Goal: Book appointment/travel/reservation

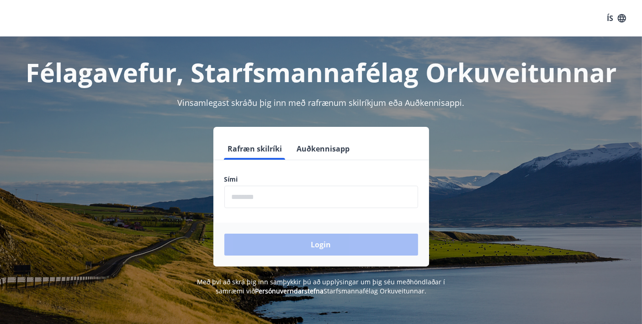
click at [340, 191] on input "phone" at bounding box center [321, 197] width 194 height 22
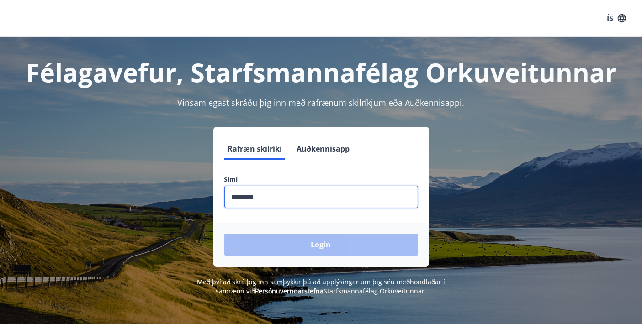
type input "********"
click at [224, 234] on button "Login" at bounding box center [321, 245] width 194 height 22
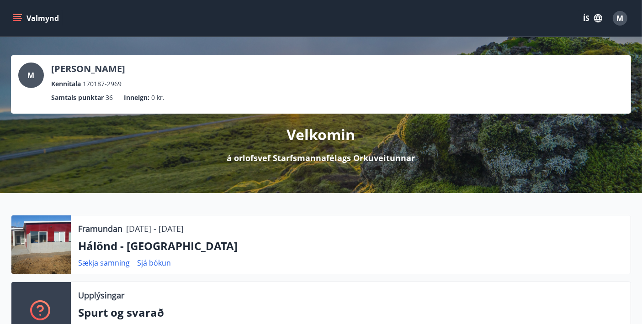
click at [18, 20] on icon "menu" at bounding box center [17, 18] width 9 height 9
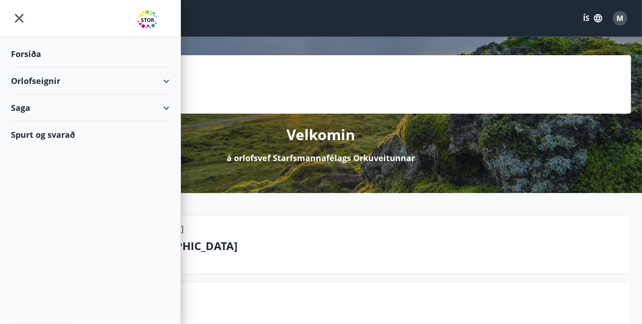
click at [113, 86] on div "Orlofseignir" at bounding box center [90, 81] width 158 height 27
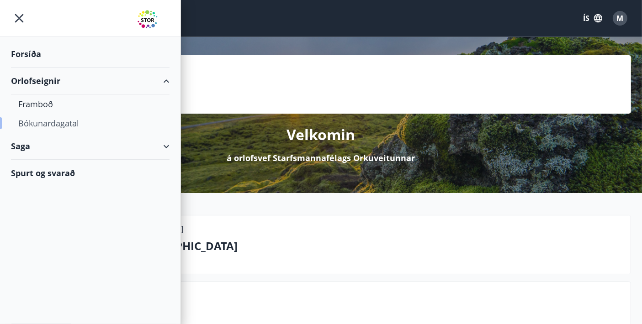
click at [67, 123] on div "Bókunardagatal" at bounding box center [90, 123] width 144 height 19
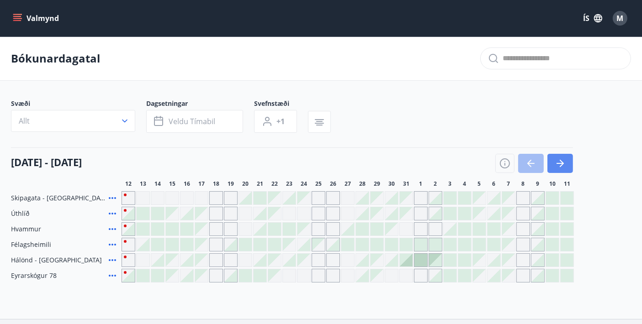
click at [566, 164] on button "button" at bounding box center [560, 163] width 26 height 19
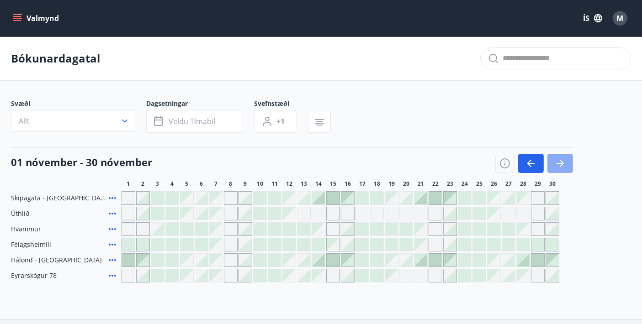
click at [566, 165] on button "button" at bounding box center [560, 163] width 26 height 19
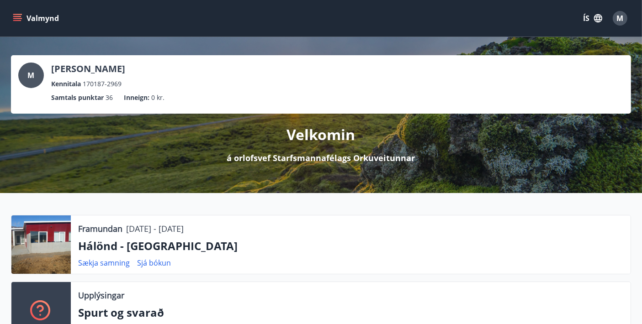
click at [13, 14] on icon "menu" at bounding box center [17, 18] width 9 height 9
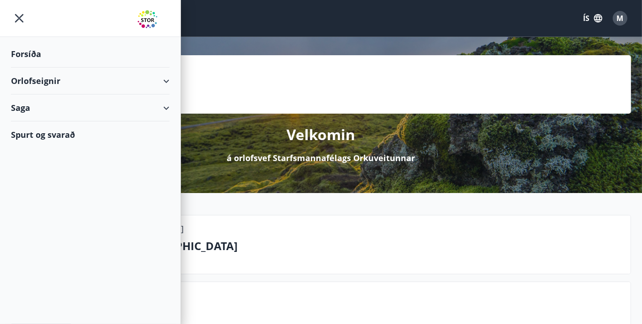
click at [90, 83] on div "Orlofseignir" at bounding box center [90, 81] width 158 height 27
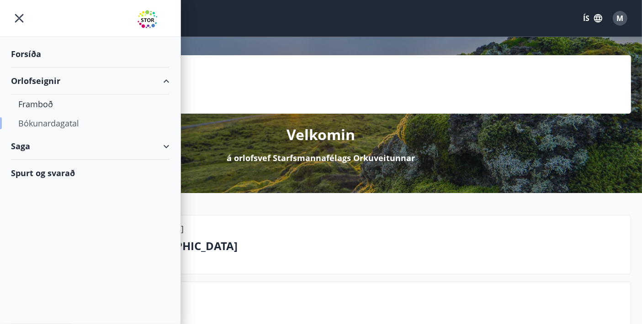
click at [66, 124] on div "Bókunardagatal" at bounding box center [90, 123] width 144 height 19
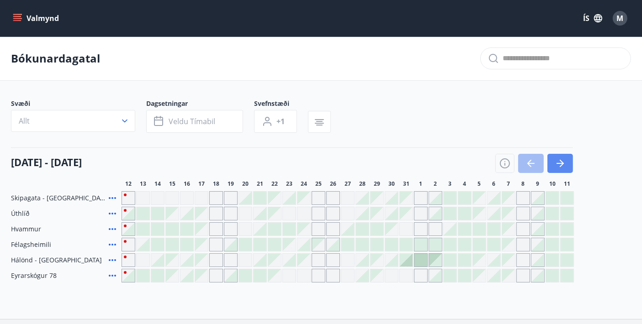
click at [566, 158] on button "button" at bounding box center [560, 163] width 26 height 19
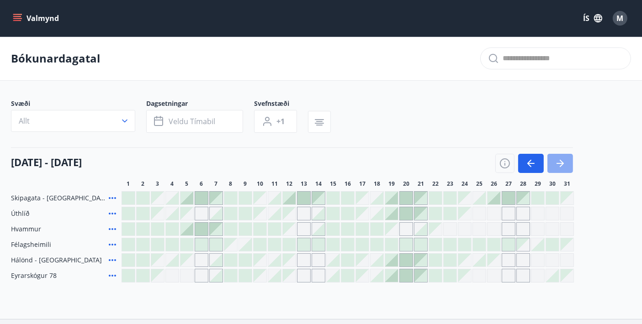
click at [565, 161] on button "button" at bounding box center [560, 163] width 26 height 19
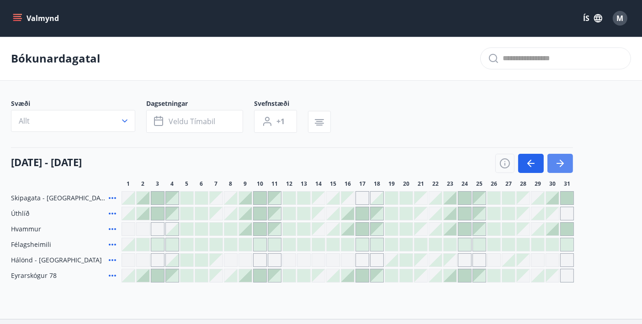
click at [565, 161] on button "button" at bounding box center [560, 163] width 26 height 19
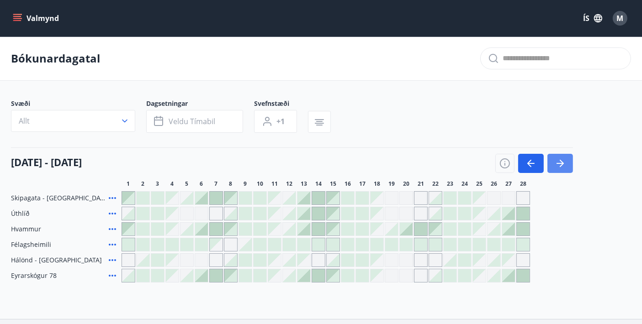
click at [565, 161] on button "button" at bounding box center [560, 163] width 26 height 19
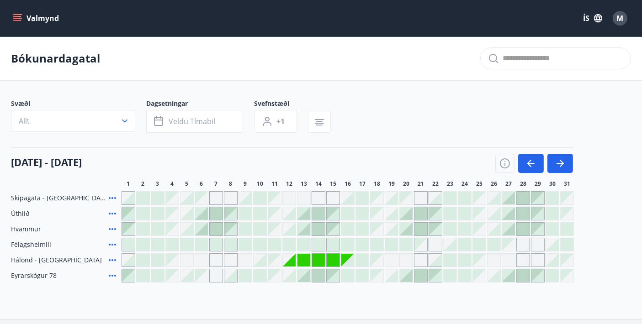
click at [559, 144] on div "Svæði Allt Dagsetningar Veldu tímabil Svefnstæði +1 01 mars - 31 mars 1 2 3 4 5…" at bounding box center [321, 191] width 620 height 184
click at [550, 165] on button "button" at bounding box center [560, 163] width 26 height 19
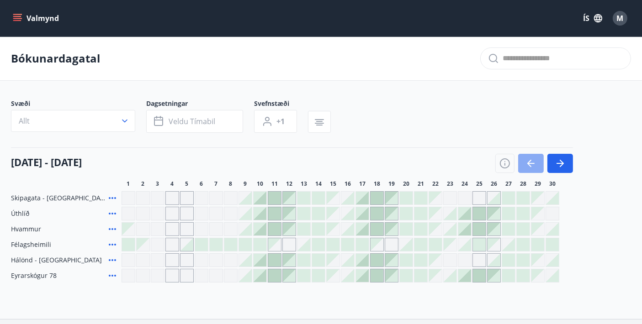
click at [529, 160] on icon "button" at bounding box center [530, 163] width 11 height 11
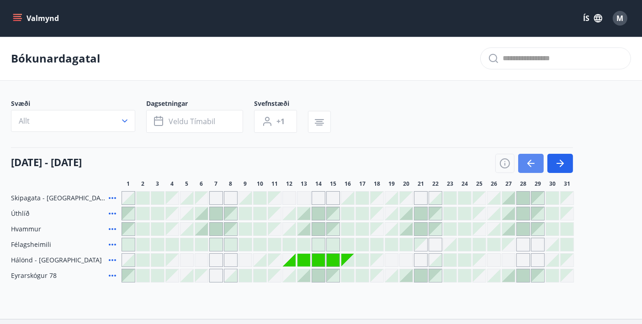
click at [531, 159] on icon "button" at bounding box center [530, 163] width 11 height 11
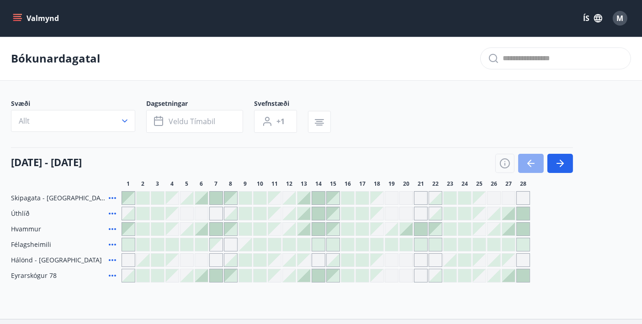
click at [531, 159] on icon "button" at bounding box center [530, 163] width 11 height 11
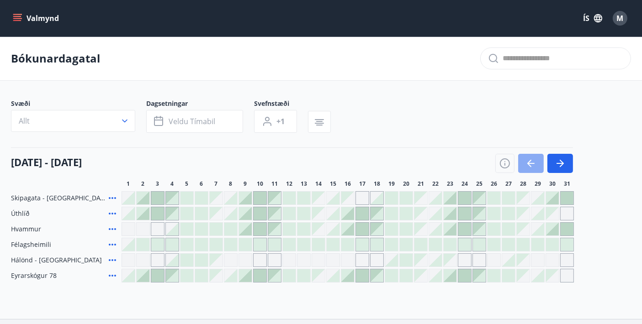
click at [531, 159] on icon "button" at bounding box center [530, 163] width 11 height 11
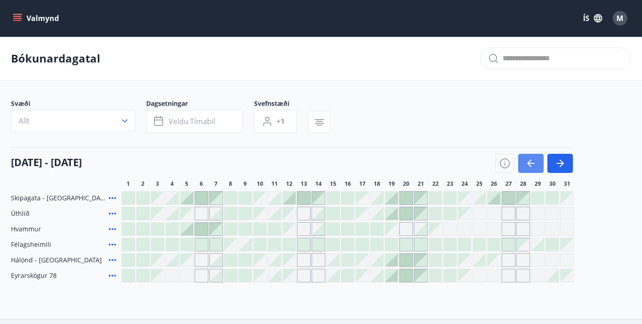
click at [531, 159] on icon "button" at bounding box center [530, 163] width 11 height 11
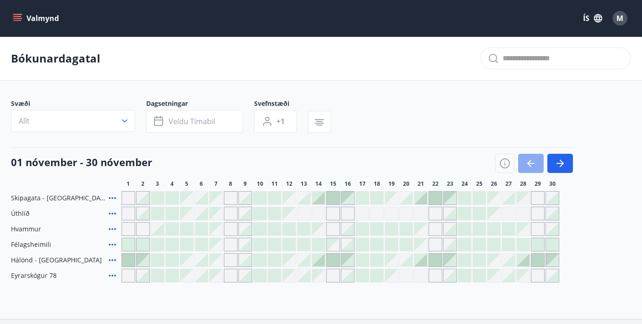
click at [531, 159] on icon "button" at bounding box center [530, 163] width 11 height 11
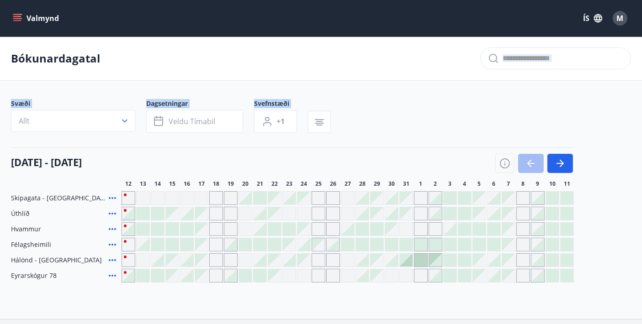
drag, startPoint x: 370, startPoint y: 37, endPoint x: 533, endPoint y: 100, distance: 174.9
click at [533, 100] on main "Bókunardagatal Svæði Allt Dagsetningar Veldu tímabil Svefnstæði +1 12 október -…" at bounding box center [321, 160] width 642 height 246
click at [533, 100] on div "Svæði Allt Dagsetningar Veldu tímabil Svefnstæði +1" at bounding box center [321, 117] width 620 height 37
drag, startPoint x: 498, startPoint y: 106, endPoint x: 60, endPoint y: 35, distance: 444.2
click at [60, 35] on div "Valmynd ÍS M Bókunardagatal Svæði Allt Dagsetningar Veldu tímabil Svefnstæði +1…" at bounding box center [321, 159] width 642 height 319
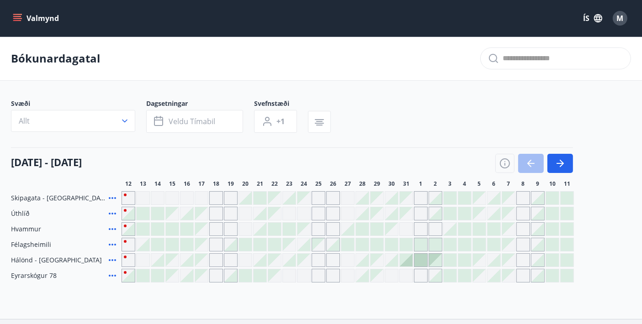
click at [60, 35] on div "Valmynd ÍS M" at bounding box center [321, 18] width 642 height 37
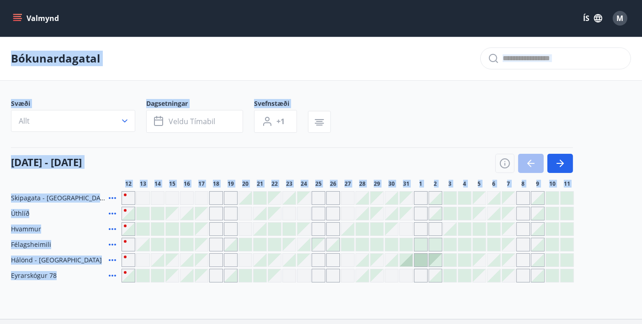
drag, startPoint x: 60, startPoint y: 35, endPoint x: 614, endPoint y: 291, distance: 610.6
click at [614, 291] on div "Valmynd ÍS M Bókunardagatal Svæði Allt Dagsetningar Veldu tímabil Svefnstæði +1…" at bounding box center [321, 159] width 642 height 319
click at [614, 291] on div "Bókunardagatal Svæði Allt Dagsetningar Veldu tímabil Svefnstæði +1 12 október -…" at bounding box center [321, 178] width 642 height 283
drag, startPoint x: 614, startPoint y: 291, endPoint x: 11, endPoint y: 44, distance: 651.1
click at [11, 44] on div "Bókunardagatal Svæði Allt Dagsetningar Veldu tímabil Svefnstæði +1 12 október -…" at bounding box center [321, 178] width 642 height 283
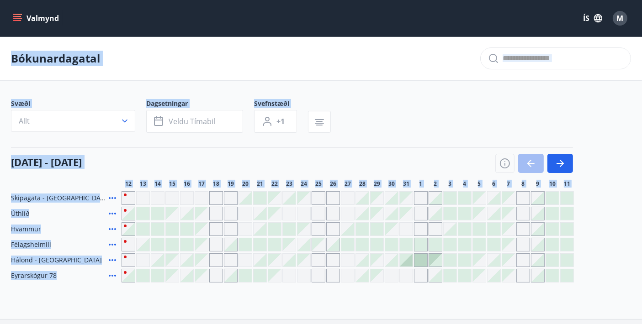
click at [11, 44] on div "Bókunardagatal" at bounding box center [321, 59] width 642 height 44
drag, startPoint x: 11, startPoint y: 44, endPoint x: 609, endPoint y: 293, distance: 647.4
click at [609, 293] on div "Bókunardagatal Svæði Allt Dagsetningar Veldu tímabil Svefnstæði +1 12 október -…" at bounding box center [321, 178] width 642 height 283
drag, startPoint x: 609, startPoint y: 293, endPoint x: 58, endPoint y: 37, distance: 607.3
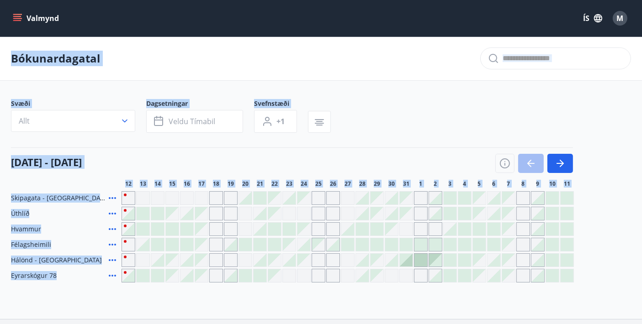
click at [58, 37] on div "Bókunardagatal Svæði Allt Dagsetningar Veldu tímabil Svefnstæði +1 12 október -…" at bounding box center [321, 178] width 642 height 283
click at [58, 37] on div "Bókunardagatal" at bounding box center [321, 59] width 642 height 44
drag, startPoint x: 58, startPoint y: 37, endPoint x: 610, endPoint y: 293, distance: 608.1
click at [610, 293] on div "Bókunardagatal Svæði Allt Dagsetningar Veldu tímabil Svefnstæði +1 12 október -…" at bounding box center [321, 178] width 642 height 283
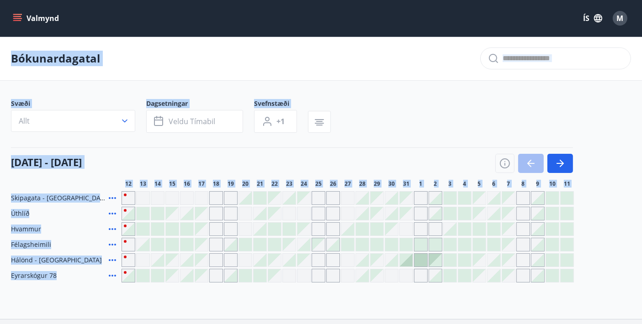
drag, startPoint x: 611, startPoint y: 298, endPoint x: 0, endPoint y: 37, distance: 664.2
click at [0, 37] on div "Valmynd ÍS M Bókunardagatal Svæði Allt Dagsetningar Veldu tímabil Svefnstæði +1…" at bounding box center [321, 159] width 642 height 319
click at [15, 45] on div "Bókunardagatal" at bounding box center [321, 59] width 642 height 44
drag, startPoint x: 10, startPoint y: 45, endPoint x: 597, endPoint y: 297, distance: 639.3
click at [597, 297] on div "Bókunardagatal Svæði Allt Dagsetningar Veldu tímabil Svefnstæði +1 12 október -…" at bounding box center [321, 178] width 642 height 283
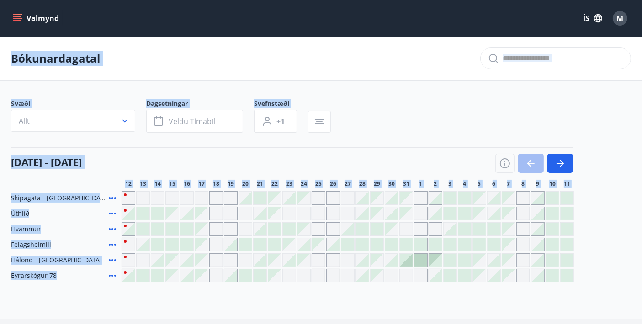
click at [597, 297] on div "Bókunardagatal Svæði Allt Dagsetningar Veldu tímabil Svefnstæði +1 12 október -…" at bounding box center [321, 178] width 642 height 283
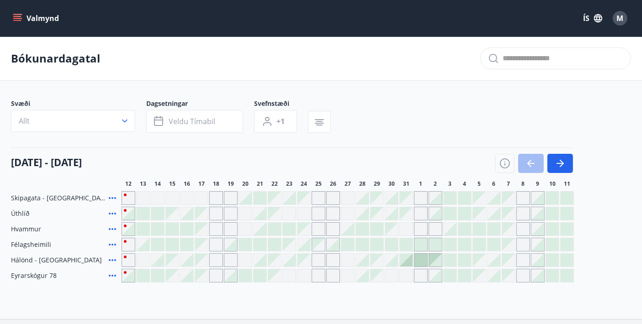
click at [597, 296] on div "Bókunardagatal Svæði Allt Dagsetningar Veldu tímabil Svefnstæði +1 12 október -…" at bounding box center [321, 178] width 642 height 283
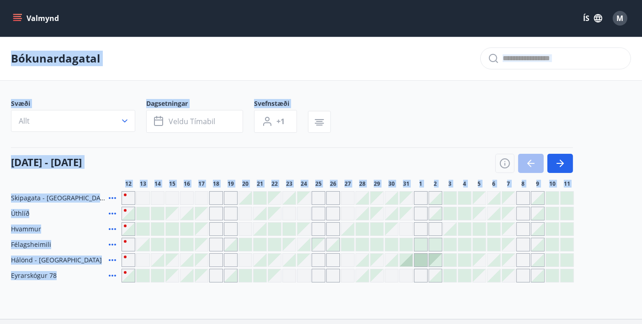
drag, startPoint x: 9, startPoint y: 48, endPoint x: 600, endPoint y: 306, distance: 644.7
click at [600, 306] on div "Bókunardagatal Svæði Allt Dagsetningar Veldu tímabil Svefnstæði +1 12 október -…" at bounding box center [321, 178] width 642 height 283
drag, startPoint x: 617, startPoint y: 301, endPoint x: 5, endPoint y: 52, distance: 660.6
click at [5, 52] on div "Bókunardagatal Svæði Allt Dagsetningar Veldu tímabil Svefnstæði +1 12 október -…" at bounding box center [321, 178] width 642 height 283
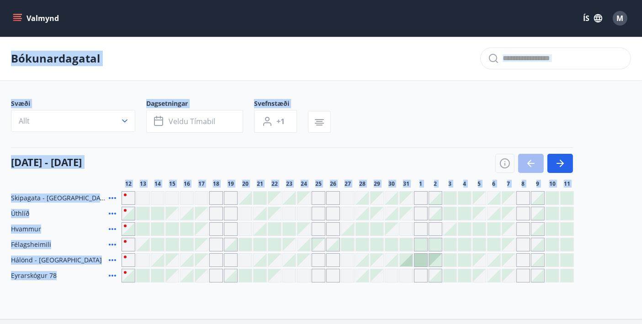
click at [5, 52] on div "Bókunardagatal" at bounding box center [321, 59] width 642 height 44
drag, startPoint x: 7, startPoint y: 52, endPoint x: 607, endPoint y: 301, distance: 649.3
click at [607, 301] on div "Bókunardagatal Svæði Allt Dagsetningar Veldu tímabil Svefnstæði +1 12 október -…" at bounding box center [321, 178] width 642 height 283
drag, startPoint x: 611, startPoint y: 305, endPoint x: 86, endPoint y: 32, distance: 591.0
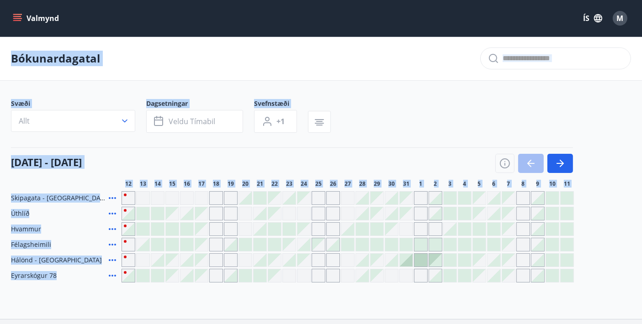
click at [86, 32] on div "Valmynd ÍS M Bókunardagatal Svæði Allt Dagsetningar Veldu tímabil Svefnstæði +1…" at bounding box center [321, 159] width 642 height 319
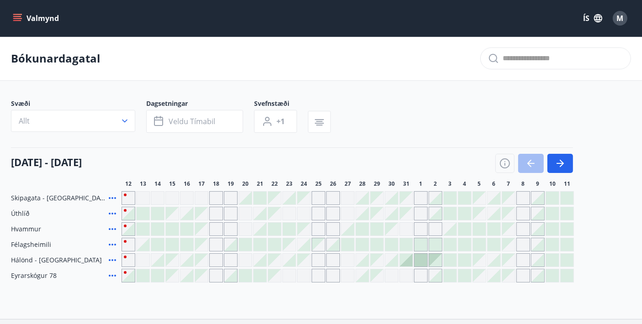
click at [84, 36] on div "Valmynd ÍS M" at bounding box center [321, 18] width 642 height 37
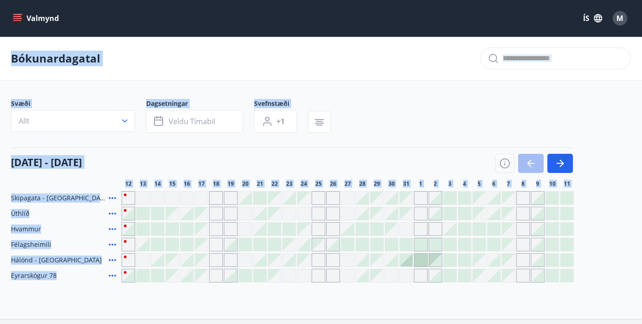
drag, startPoint x: 84, startPoint y: 36, endPoint x: 607, endPoint y: 274, distance: 574.7
click at [607, 274] on div "Valmynd ÍS M Bókunardagatal Svæði Allt Dagsetningar Veldu tímabil Svefnstæði +1…" at bounding box center [321, 159] width 642 height 319
click at [607, 274] on div "Skipagata - Akureyri Úthlíð Hvammur Félagsheimili Hálönd - Akureyri Eyrarskógur…" at bounding box center [321, 236] width 620 height 91
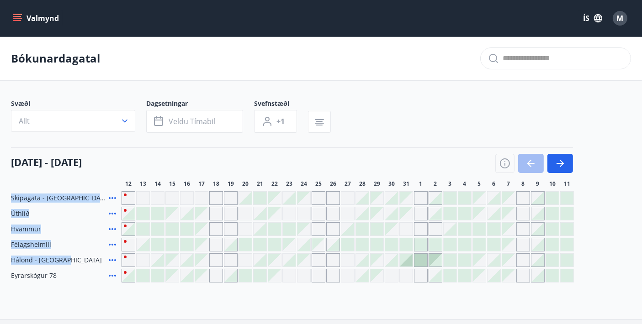
drag, startPoint x: 8, startPoint y: 197, endPoint x: 70, endPoint y: 253, distance: 84.4
click at [70, 253] on div "Svæði Allt Dagsetningar Veldu tímabil Svefnstæði +1 12 október - 11 nóvember 12…" at bounding box center [321, 191] width 642 height 184
click at [70, 253] on div "Hálönd - Akureyri" at bounding box center [64, 260] width 107 height 14
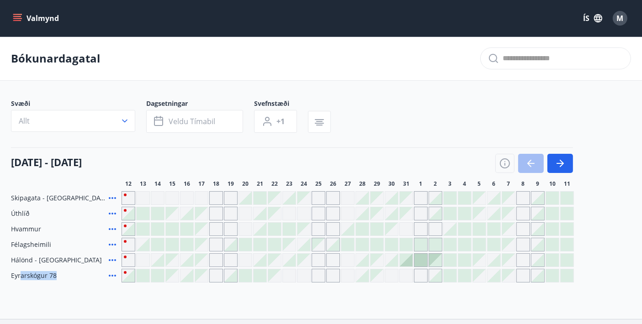
drag, startPoint x: 65, startPoint y: 272, endPoint x: 20, endPoint y: 276, distance: 45.4
click at [20, 276] on div "Eyrarskógur 78" at bounding box center [64, 276] width 107 height 14
click at [20, 276] on span "Eyrarskógur 78" at bounding box center [34, 275] width 46 height 9
click at [25, 229] on span "Hvammur" at bounding box center [26, 229] width 30 height 9
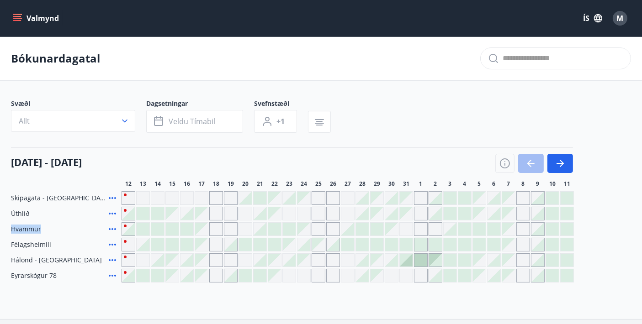
click at [25, 229] on span "Hvammur" at bounding box center [26, 229] width 30 height 9
click at [18, 14] on icon "menu" at bounding box center [18, 14] width 10 height 1
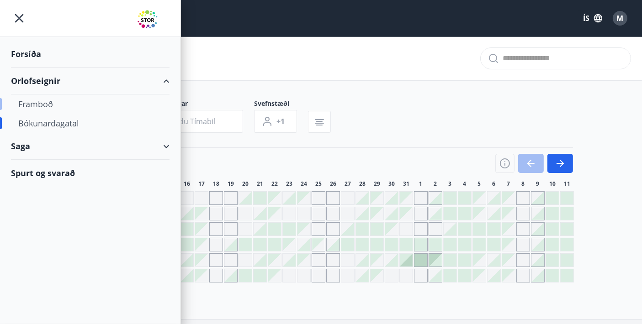
click at [58, 105] on div "Framboð" at bounding box center [90, 104] width 144 height 19
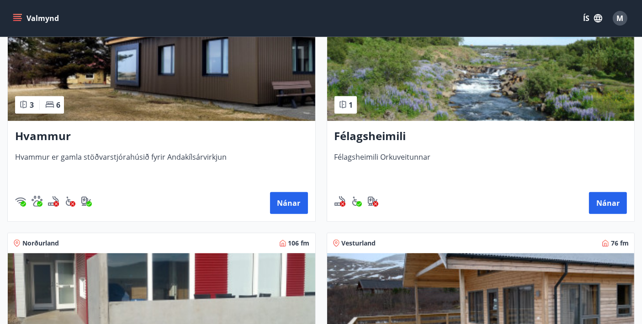
scroll to position [466, 0]
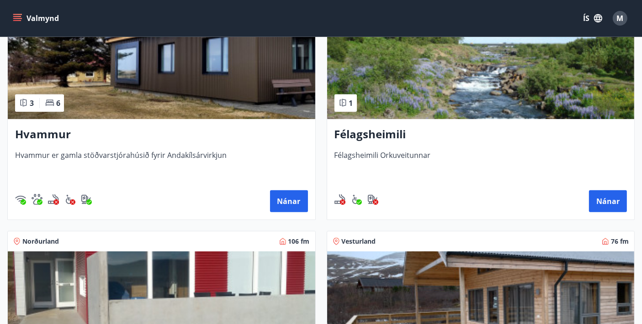
click at [47, 133] on h3 "Hvammur" at bounding box center [161, 135] width 293 height 16
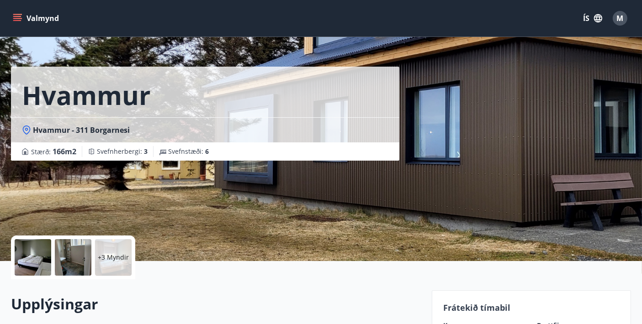
scroll to position [13, 0]
drag, startPoint x: 216, startPoint y: 154, endPoint x: 165, endPoint y: 176, distance: 55.9
click at [165, 176] on div "Hvammur Hvammur - 311 Borgarnesi Stærð : 166 m2 Svefnherbergi : 3 Svefnstæði : 6" at bounding box center [217, 124] width 413 height 274
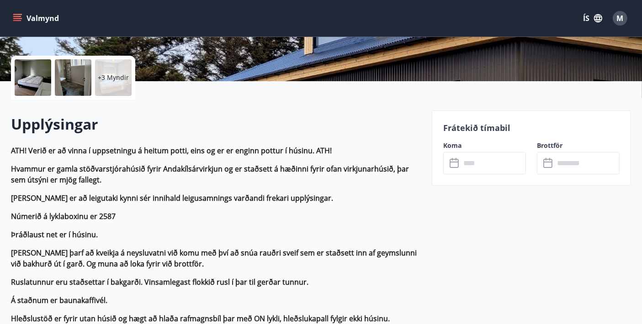
scroll to position [192, 0]
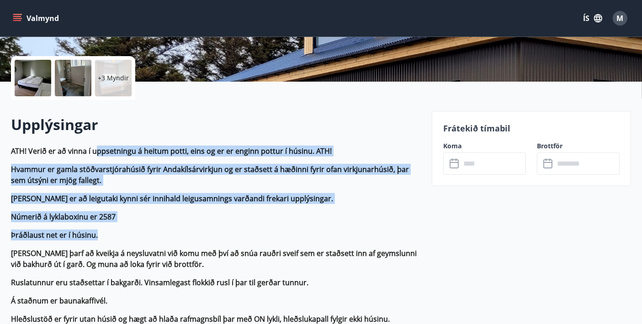
drag, startPoint x: 98, startPoint y: 151, endPoint x: 218, endPoint y: 236, distance: 147.4
click at [218, 236] on p "Þráðlaust net er í húsinu." at bounding box center [216, 235] width 410 height 11
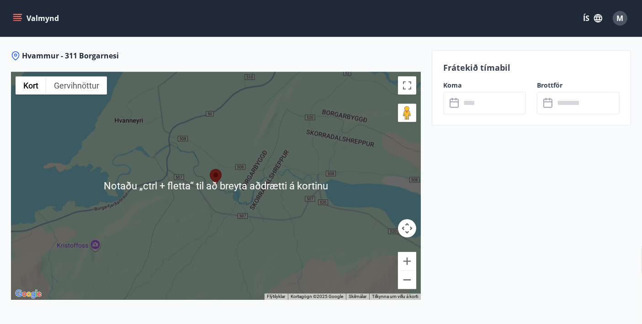
scroll to position [2191, 0]
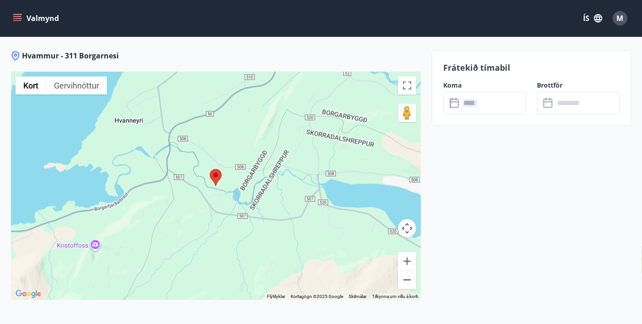
drag, startPoint x: 428, startPoint y: 246, endPoint x: 443, endPoint y: 233, distance: 20.1
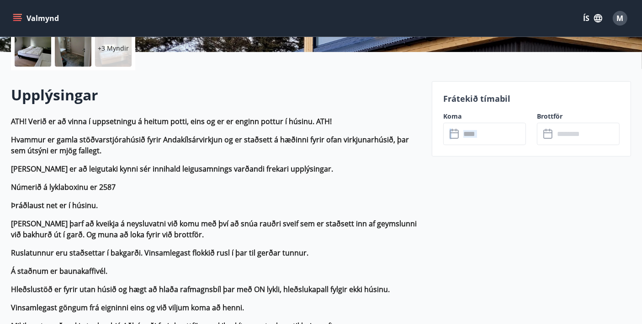
scroll to position [223, 0]
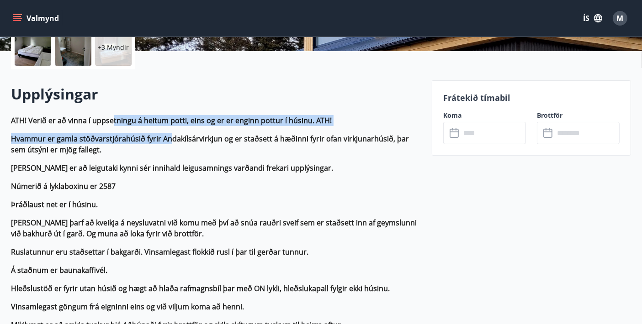
drag, startPoint x: 112, startPoint y: 123, endPoint x: 171, endPoint y: 135, distance: 59.7
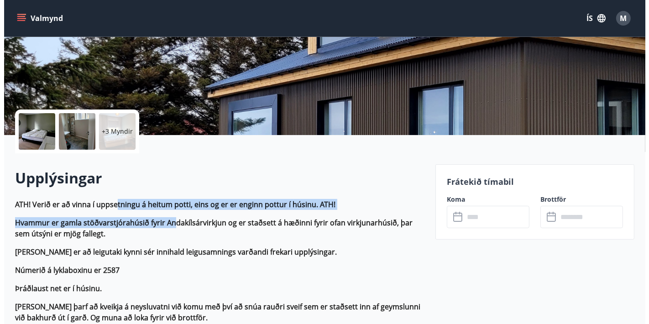
scroll to position [138, 0]
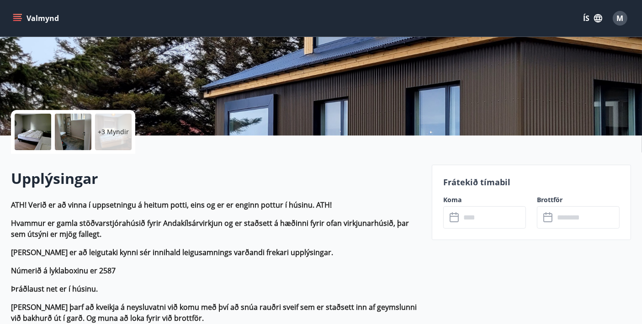
click at [37, 135] on div at bounding box center [33, 132] width 37 height 37
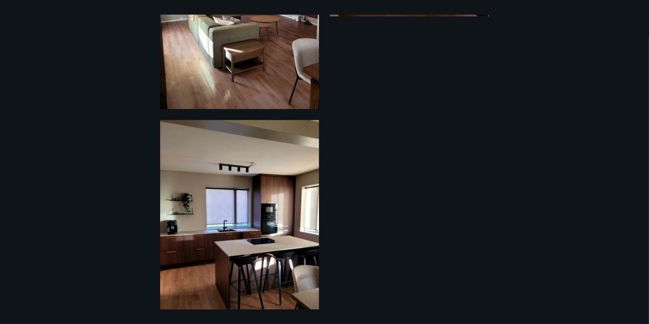
scroll to position [847, 0]
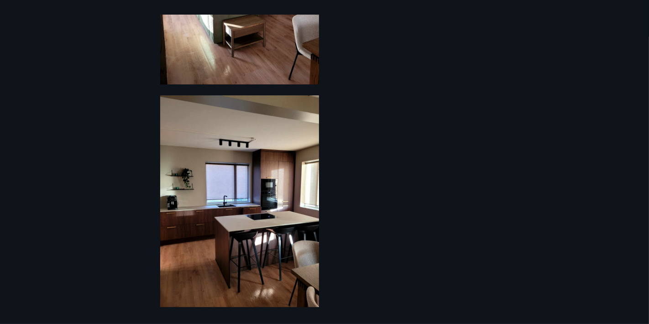
click at [90, 177] on div "9 Myndir" at bounding box center [324, 162] width 649 height 295
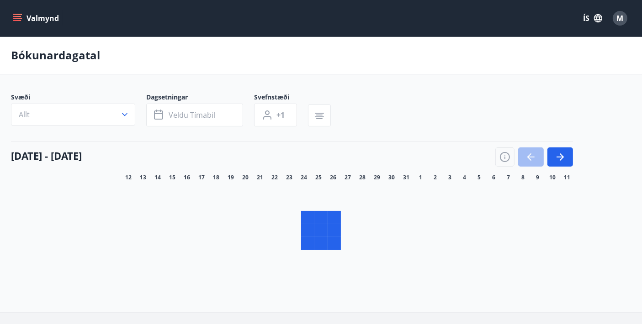
click at [19, 16] on icon "menu" at bounding box center [17, 16] width 8 height 1
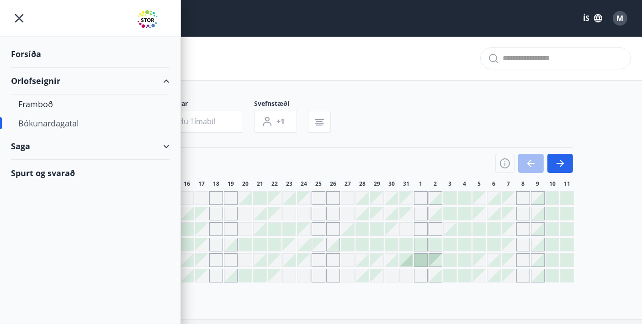
click at [355, 62] on div "Bókunardagatal" at bounding box center [321, 59] width 642 height 44
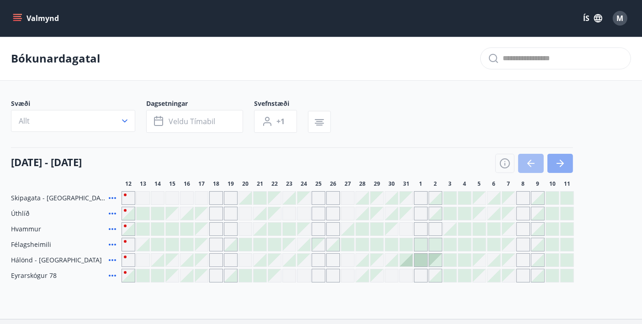
click at [555, 165] on icon "button" at bounding box center [559, 163] width 11 height 11
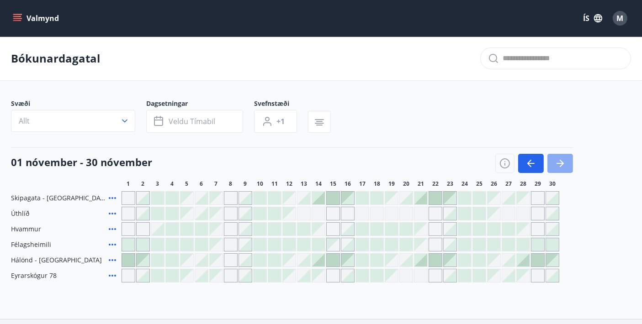
click at [555, 165] on icon "button" at bounding box center [559, 163] width 11 height 11
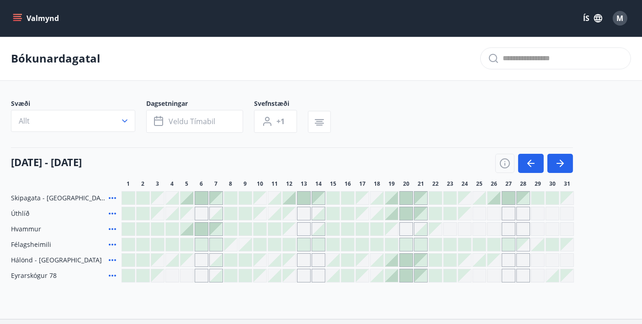
click at [14, 17] on icon "menu" at bounding box center [17, 18] width 9 height 9
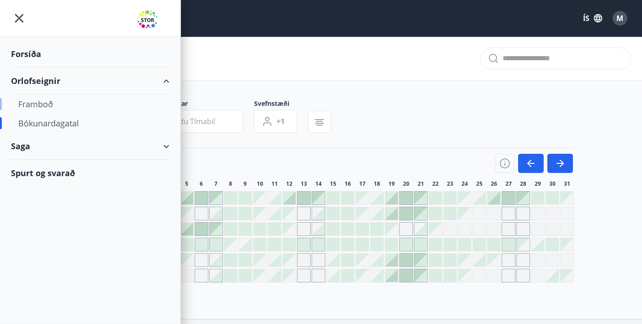
click at [47, 106] on div "Framboð" at bounding box center [90, 104] width 144 height 19
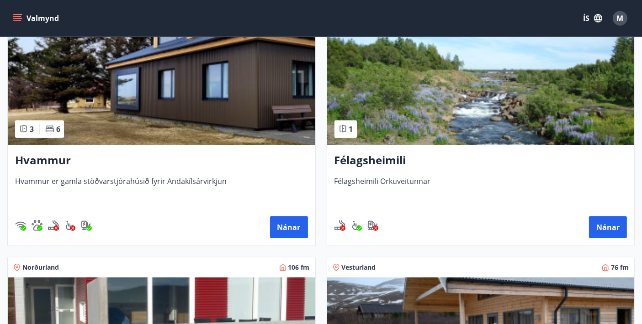
click at [62, 158] on h3 "Hvammur" at bounding box center [161, 161] width 293 height 16
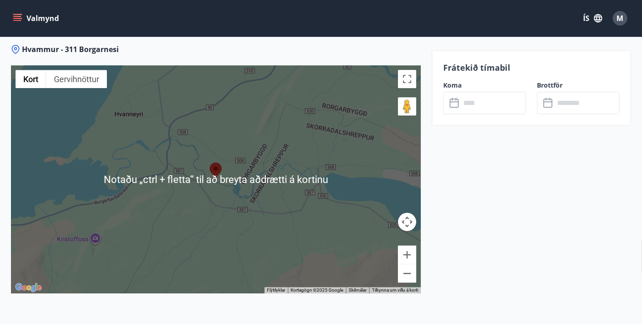
scroll to position [2198, 0]
click at [195, 211] on div at bounding box center [216, 179] width 410 height 228
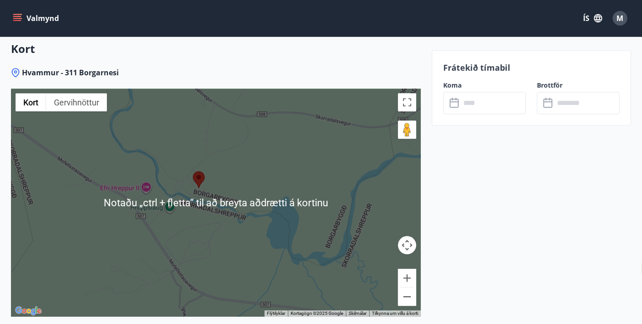
scroll to position [2174, 0]
